Goal: Task Accomplishment & Management: Manage account settings

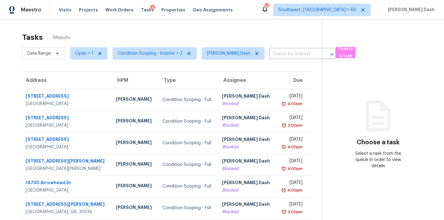
scroll to position [19, 0]
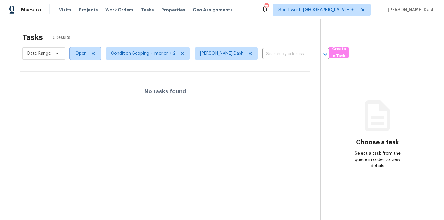
click at [84, 52] on span "Open" at bounding box center [80, 53] width 11 height 6
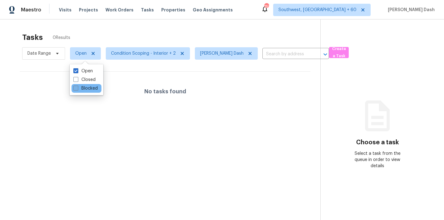
click at [85, 90] on label "Blocked" at bounding box center [85, 88] width 24 height 6
click at [77, 89] on input "Blocked" at bounding box center [75, 87] width 4 height 4
checkbox input "true"
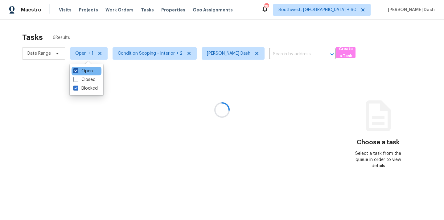
click at [86, 70] on label "Open" at bounding box center [82, 71] width 19 height 6
click at [77, 70] on input "Open" at bounding box center [75, 70] width 4 height 4
checkbox input "false"
click at [92, 42] on div at bounding box center [222, 110] width 444 height 220
